Goal: Information Seeking & Learning: Learn about a topic

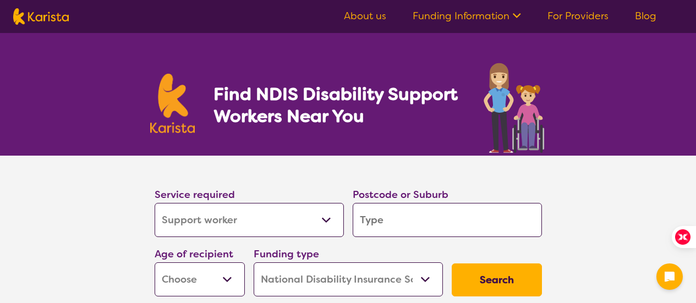
select select "Support worker"
select select "NDIS"
select select "Support worker"
select select "NDIS"
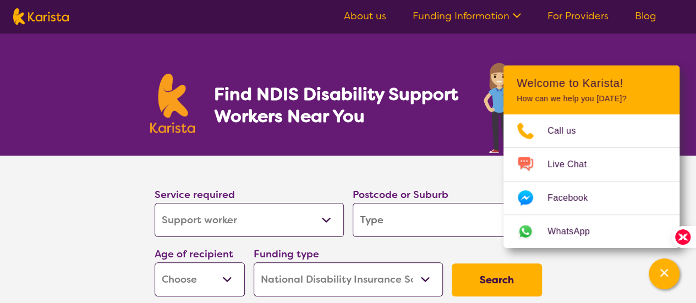
click at [307, 210] on select "Allied Health Assistant Assessment ([MEDICAL_DATA] or [MEDICAL_DATA]) Behaviour…" at bounding box center [249, 220] width 189 height 34
click at [441, 141] on section "Find NDIS Disability Support Workers Near You" at bounding box center [348, 94] width 422 height 123
click at [277, 218] on select "Allied Health Assistant Assessment ([MEDICAL_DATA] or [MEDICAL_DATA]) Behaviour…" at bounding box center [249, 220] width 189 height 34
select select "NDIS Support Coordination"
click at [155, 203] on select "Allied Health Assistant Assessment ([MEDICAL_DATA] or [MEDICAL_DATA]) Behaviour…" at bounding box center [249, 220] width 189 height 34
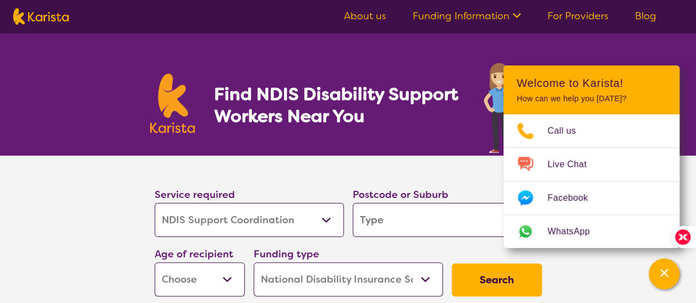
select select "NDIS Support Coordination"
click at [395, 228] on input "search" at bounding box center [447, 220] width 189 height 34
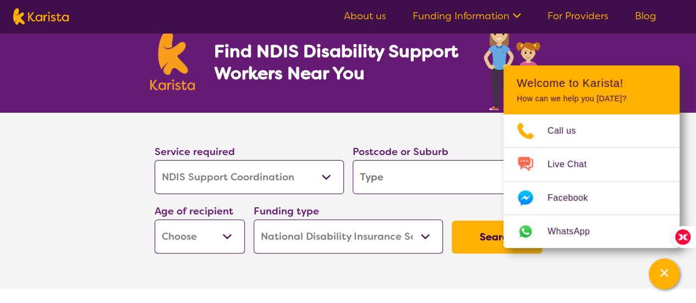
scroll to position [44, 0]
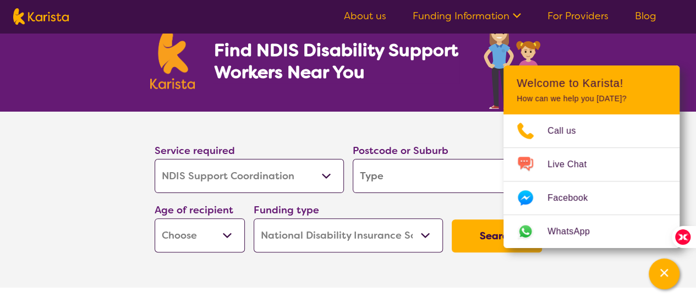
click at [205, 244] on select "Early Childhood - 0 to 9 Child - 10 to 11 Adolescent - 12 to 17 Adult - 18 to 6…" at bounding box center [200, 235] width 90 height 34
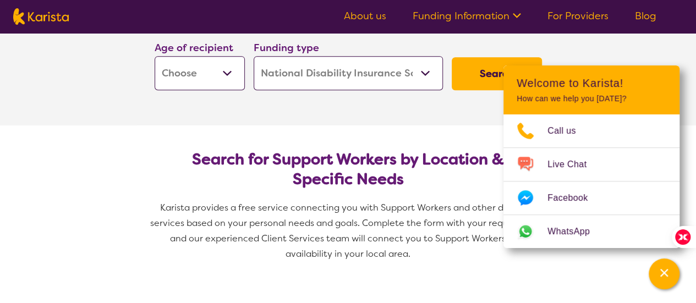
scroll to position [122, 0]
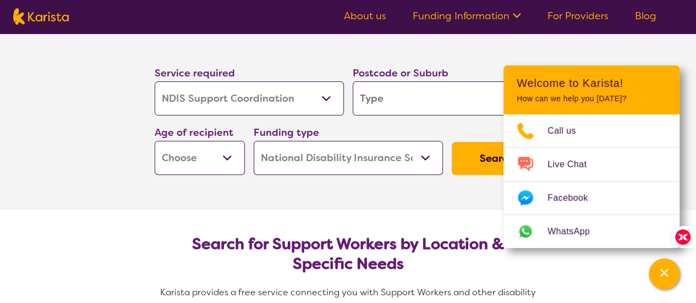
click at [292, 153] on select "Home Care Package (HCP) National Disability Insurance Scheme (NDIS) I don't know" at bounding box center [348, 158] width 189 height 34
click at [221, 162] on select "Early Childhood - 0 to 9 Child - 10 to 11 Adolescent - 12 to 17 Adult - 18 to 6…" at bounding box center [200, 158] width 90 height 34
select select "AS"
click at [155, 141] on select "Early Childhood - 0 to 9 Child - 10 to 11 Adolescent - 12 to 17 Adult - 18 to 6…" at bounding box center [200, 158] width 90 height 34
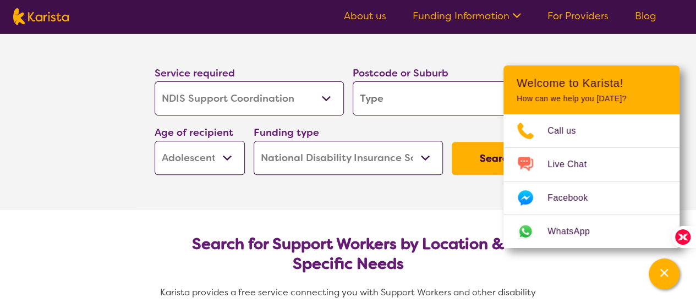
select select "AS"
click at [393, 100] on input "search" at bounding box center [447, 98] width 189 height 34
type input "4078"
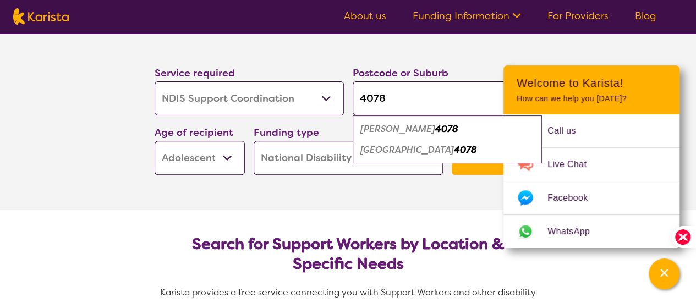
click at [453, 158] on div "[GEOGRAPHIC_DATA] 4078" at bounding box center [447, 150] width 178 height 21
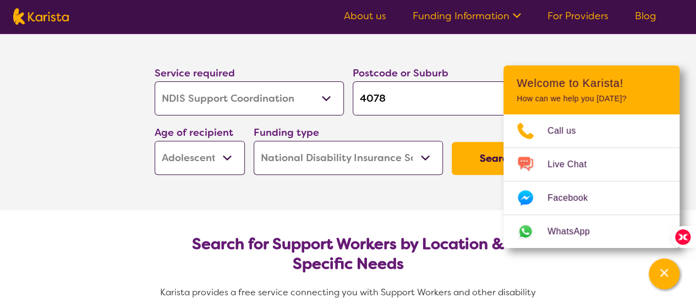
click at [471, 160] on button "Search" at bounding box center [497, 158] width 90 height 33
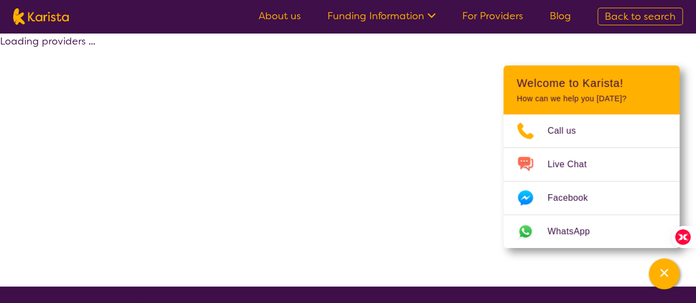
select select "by_score"
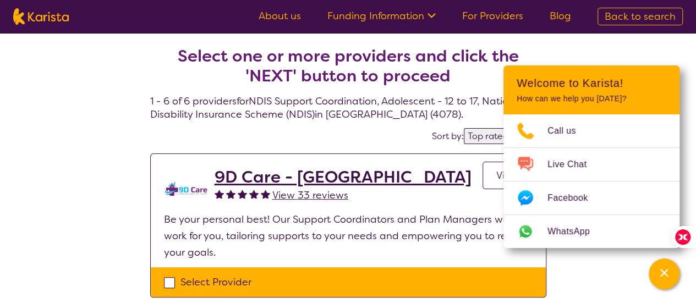
click at [345, 82] on h2 "Select one or more providers and click the 'NEXT' button to proceed" at bounding box center [348, 66] width 370 height 40
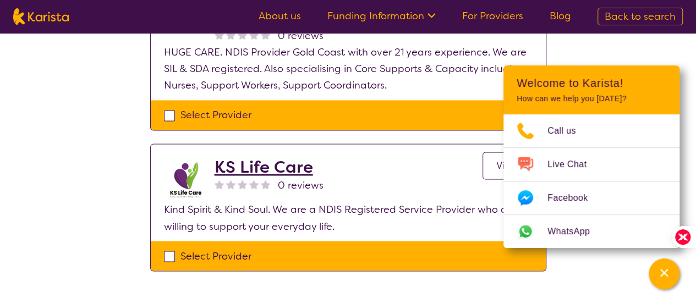
scroll to position [1056, 0]
